Goal: Communication & Community: Share content

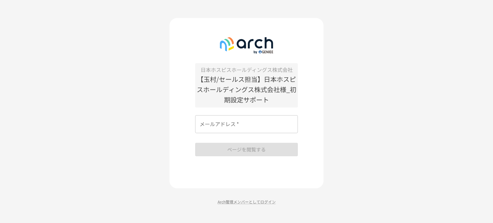
click at [263, 125] on input "メールアドレス   *" at bounding box center [246, 124] width 103 height 18
type input "**********"
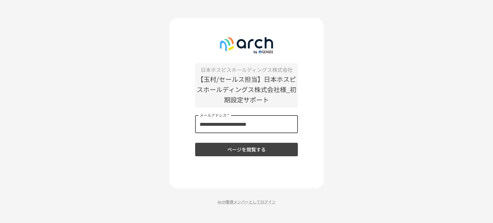
click at [267, 148] on button "ページを閲覧する" at bounding box center [246, 149] width 103 height 13
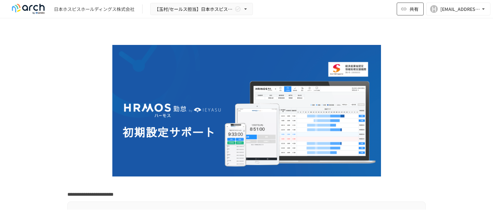
click at [408, 9] on button "共有" at bounding box center [410, 9] width 27 height 13
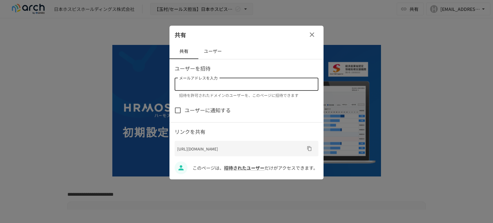
click at [248, 86] on input "メールアドレスを入力" at bounding box center [246, 84] width 139 height 9
click at [223, 85] on input "メールアドレスを入力" at bounding box center [246, 84] width 139 height 9
paste input "**********"
type input "**********"
click at [216, 49] on button "ユーザー" at bounding box center [213, 51] width 29 height 15
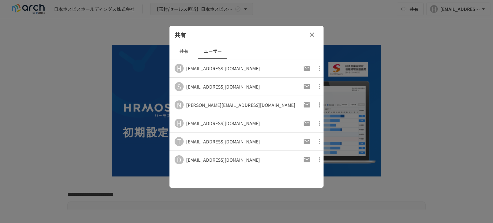
click at [188, 53] on button "共有" at bounding box center [184, 51] width 29 height 15
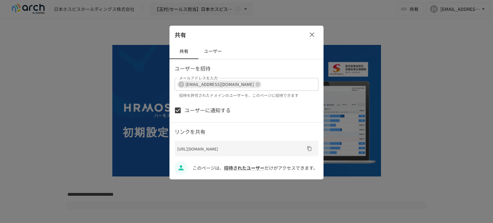
click at [266, 43] on div "共有" at bounding box center [247, 35] width 154 height 18
click at [250, 110] on div "ユーザーに通知する" at bounding box center [247, 110] width 144 height 13
click at [280, 110] on div "ユーザーに通知する" at bounding box center [247, 110] width 144 height 13
click at [310, 150] on icon "URLをコピー" at bounding box center [309, 148] width 5 height 5
click at [196, 134] on p "リンクを共有" at bounding box center [247, 132] width 144 height 8
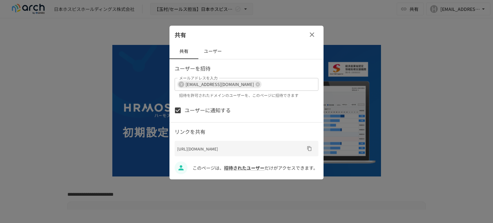
click at [265, 168] on p "このページは、 招待されたユーザー だけがアクセスできます。" at bounding box center [256, 167] width 126 height 7
click at [239, 171] on span "招待されたユーザー" at bounding box center [244, 168] width 40 height 6
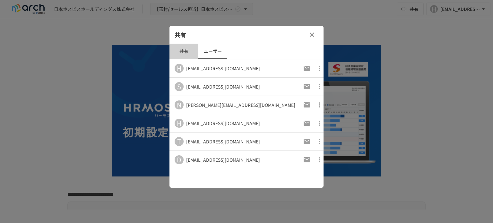
click at [188, 52] on button "共有" at bounding box center [184, 51] width 29 height 15
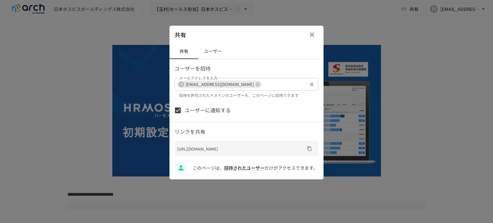
click at [283, 96] on p "招待を許可されたドメインのユーザーを、このページに招待できます" at bounding box center [246, 95] width 135 height 6
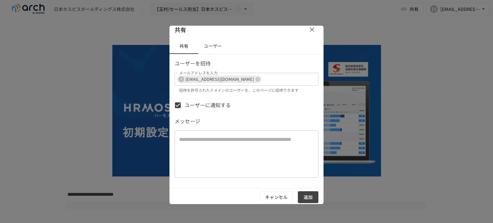
scroll to position [7, 0]
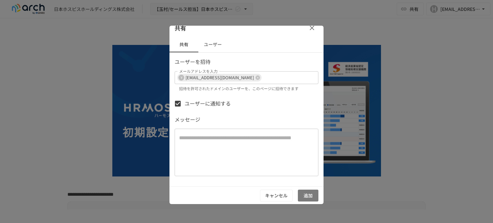
click at [305, 192] on button "追加" at bounding box center [308, 196] width 21 height 12
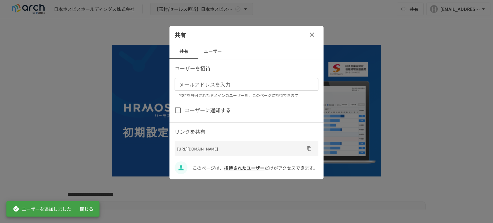
scroll to position [0, 0]
click at [84, 209] on button "閉じる" at bounding box center [86, 209] width 21 height 12
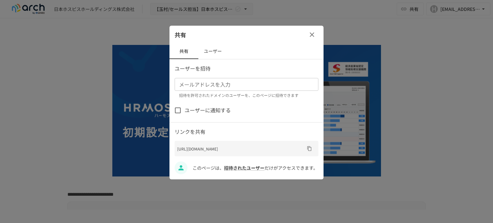
click at [71, 83] on div at bounding box center [246, 111] width 493 height 223
